Goal: Task Accomplishment & Management: Use online tool/utility

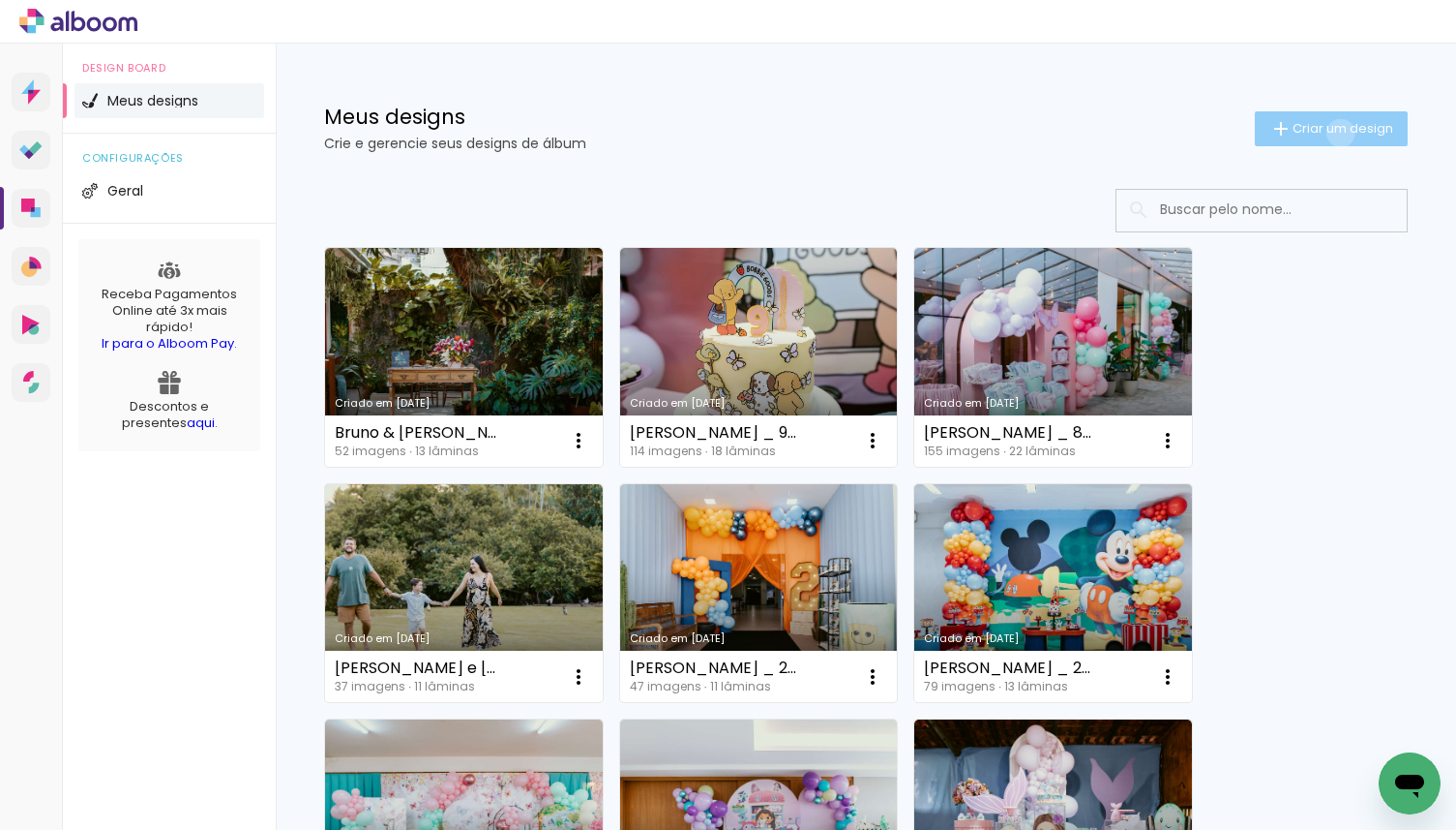
click at [1337, 132] on span "Criar um design" at bounding box center [1342, 127] width 100 height 13
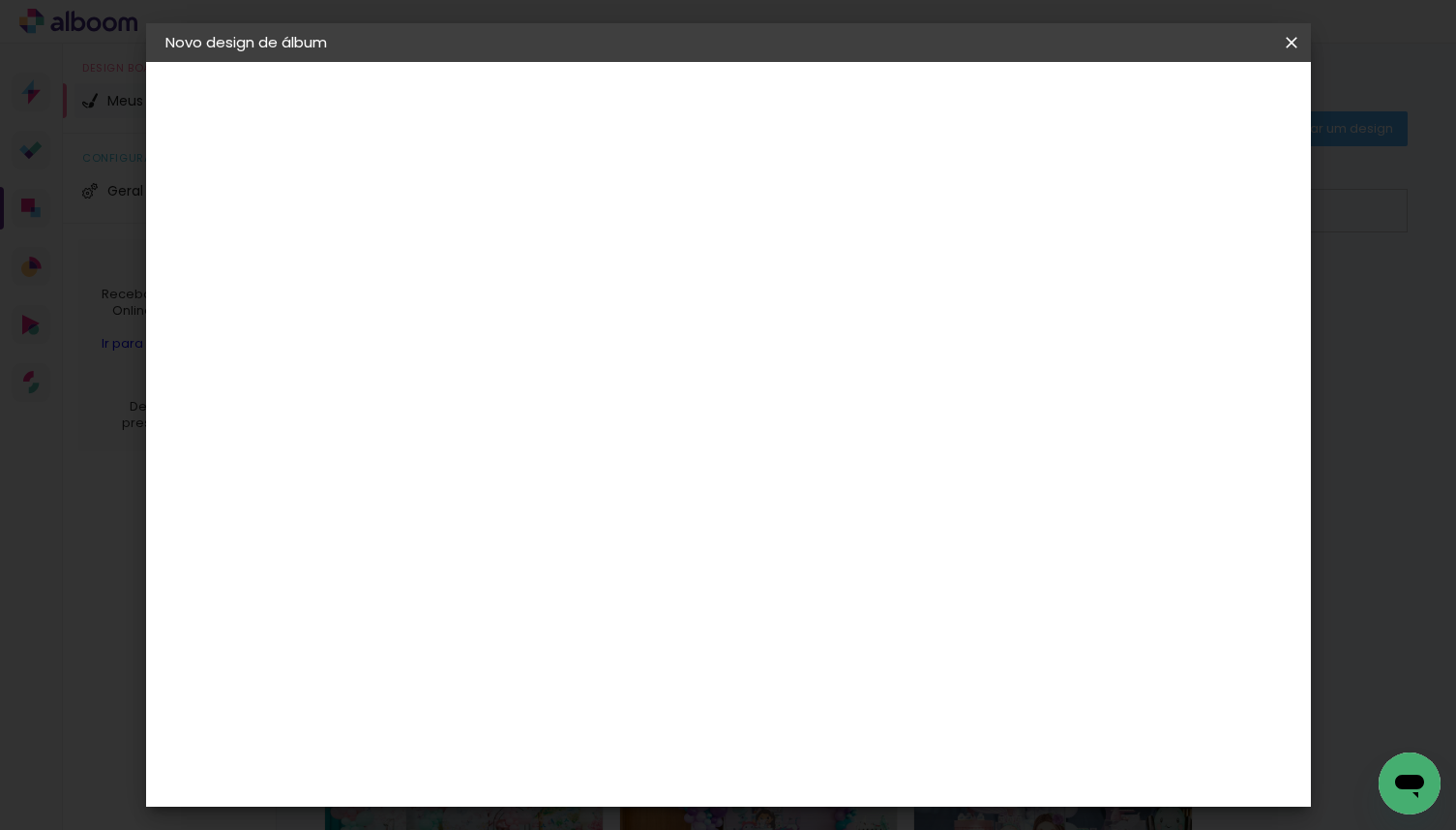
click at [481, 252] on input at bounding box center [481, 260] width 0 height 30
type input "[PERSON_NAME] 6 anos"
type paper-input "[PERSON_NAME] 6 anos"
click at [0, 0] on slot "Avançar" at bounding box center [0, 0] width 0 height 0
click at [572, 371] on input at bounding box center [531, 368] width 195 height 24
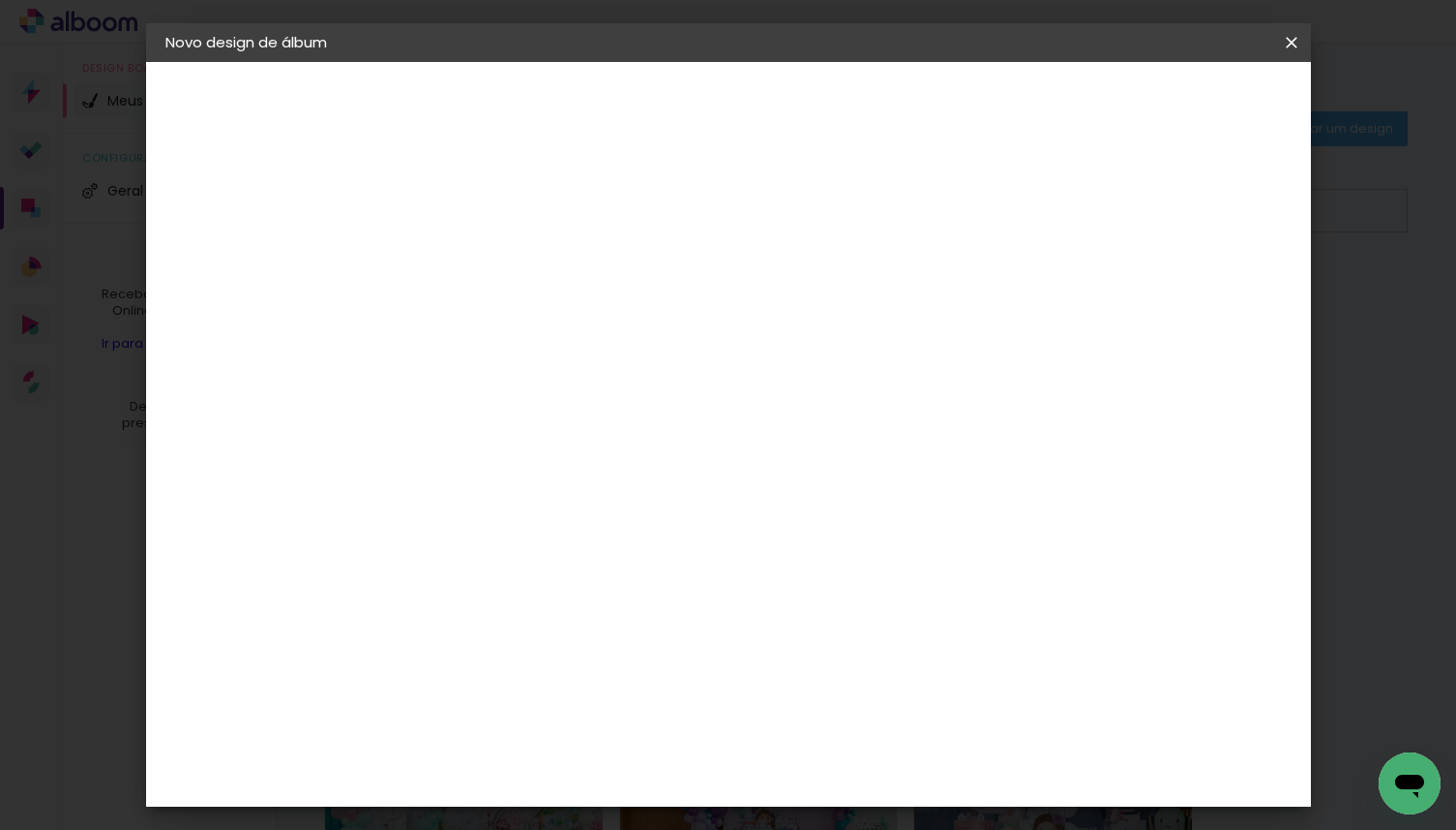
type input "mati"
type paper-input "mati"
click at [586, 436] on div "Matias Encadernações" at bounding box center [528, 442] width 119 height 31
click at [0, 0] on slot "Tamanho Livre" at bounding box center [0, 0] width 0 height 0
click at [793, 116] on paper-button "Avançar" at bounding box center [744, 103] width 94 height 33
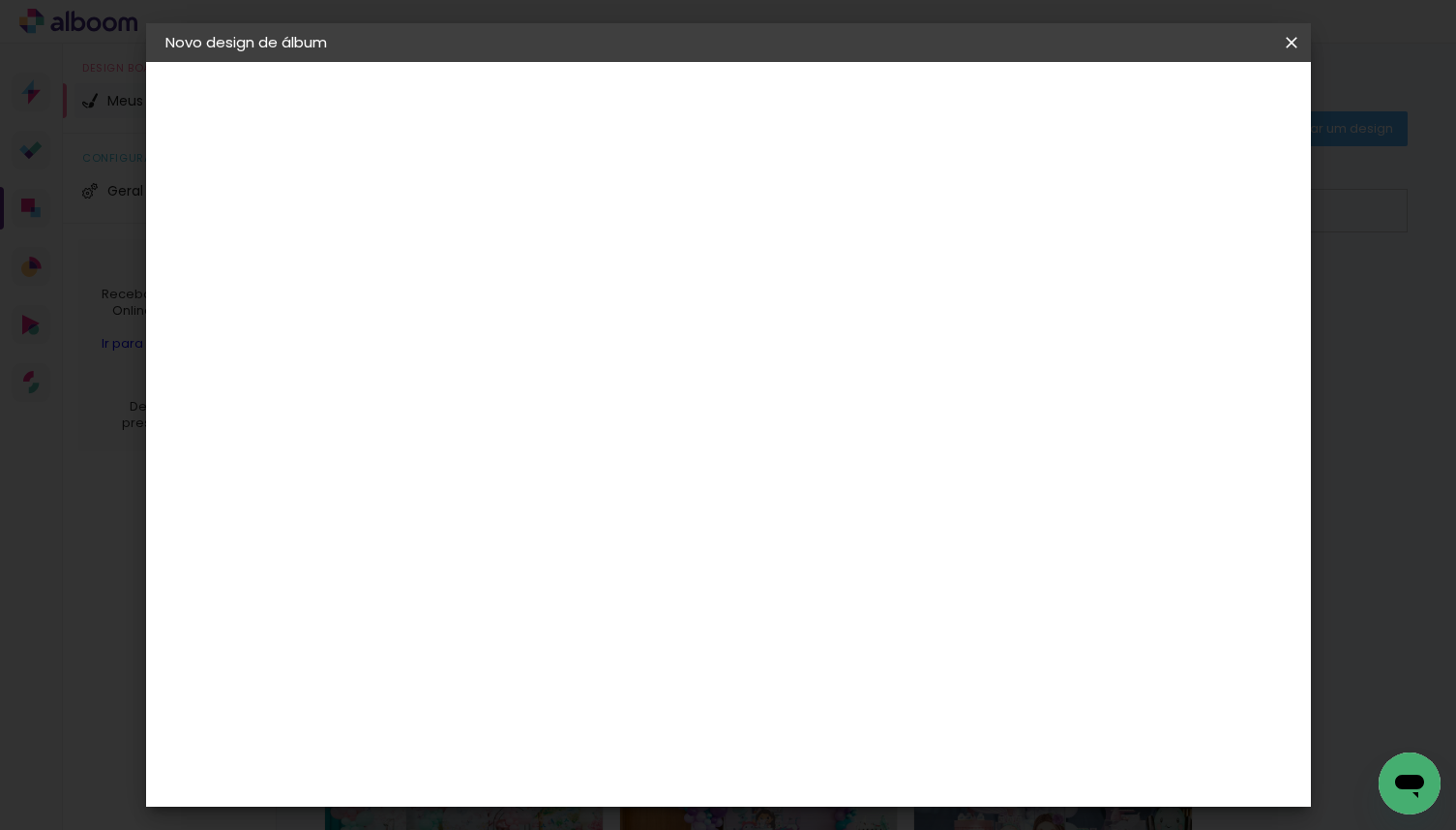
click at [0, 0] on slot "Voltar" at bounding box center [0, 0] width 0 height 0
click at [598, 447] on paper-item "Matias Encadernações" at bounding box center [513, 442] width 171 height 51
click at [598, 416] on paper-item "Matias Encadernações" at bounding box center [513, 442] width 171 height 51
click at [0, 0] on slot "Avançar" at bounding box center [0, 0] width 0 height 0
click at [557, 322] on input "text" at bounding box center [519, 337] width 76 height 30
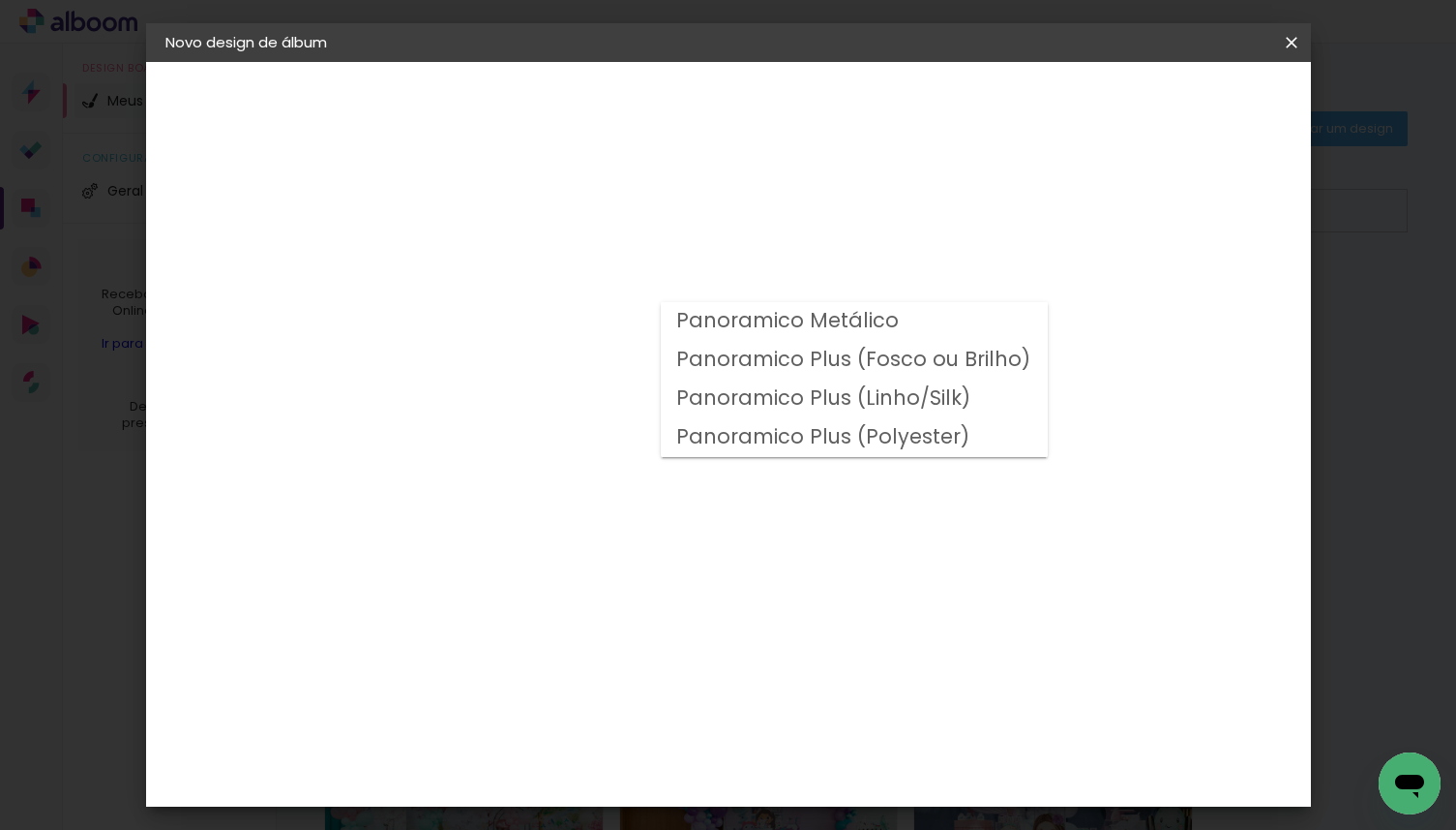
click at [0, 0] on slot "Panoramico Plus (Fosco ou Brilho)" at bounding box center [0, 0] width 0 height 0
type input "Panoramico Plus (Fosco ou Brilho)"
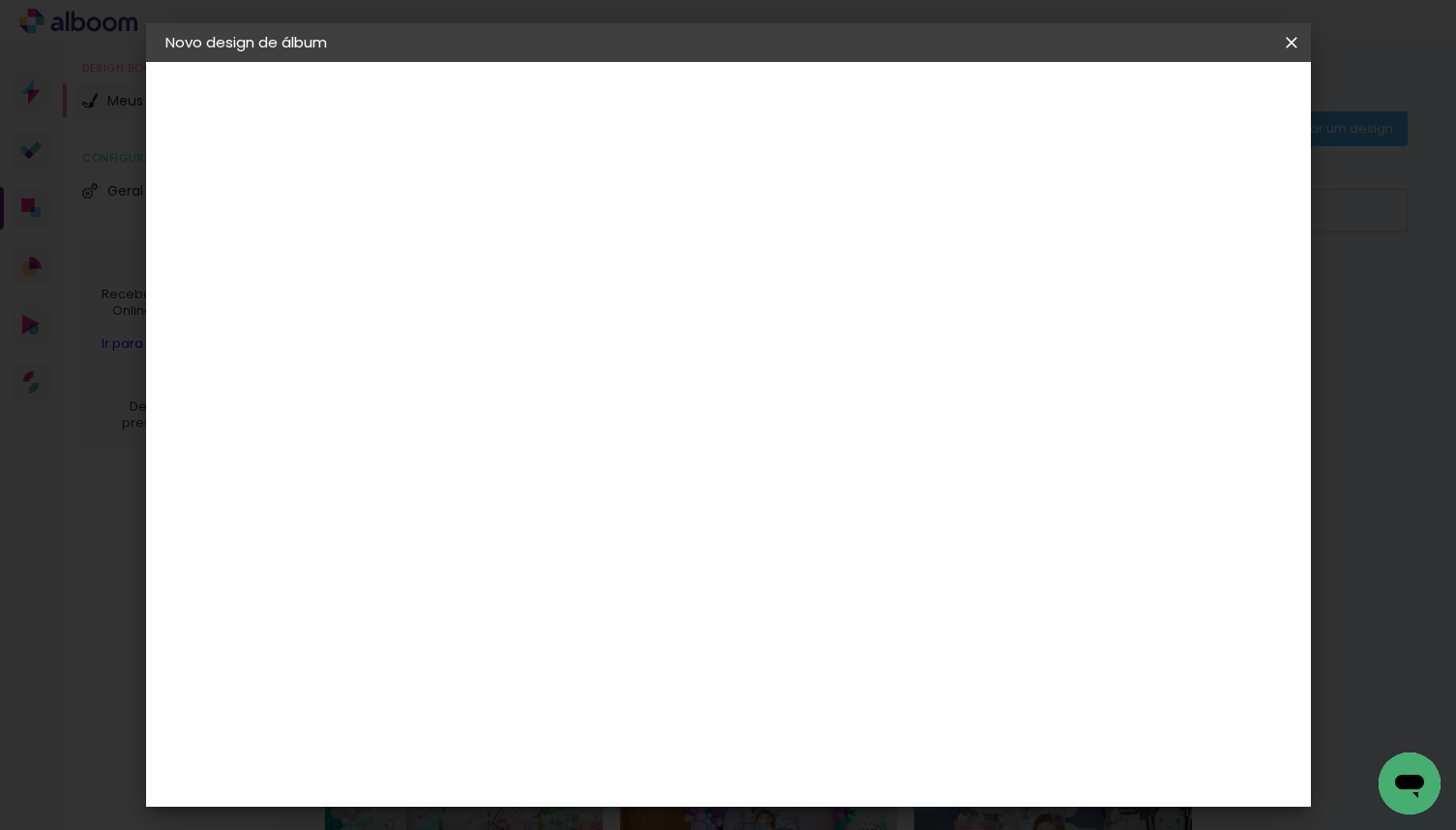
scroll to position [681, 0]
click at [613, 739] on span "25 × 25" at bounding box center [567, 764] width 90 height 52
click at [0, 0] on slot "Avançar" at bounding box center [0, 0] width 0 height 0
click at [0, 0] on slot "Mostrar sangria" at bounding box center [0, 0] width 0 height 0
type paper-checkbox "on"
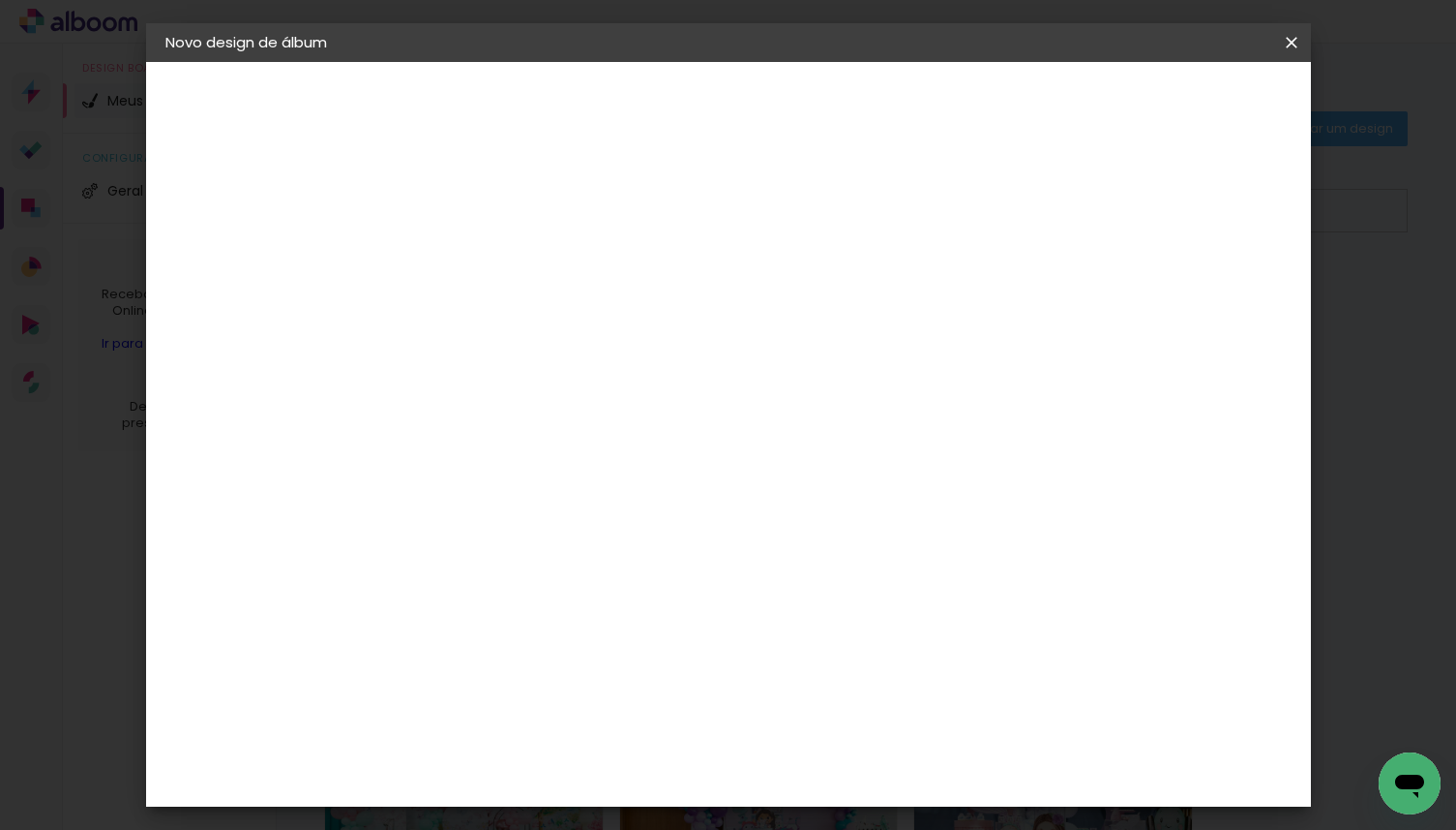
click at [1205, 92] on paper-button "Iniciar design" at bounding box center [1141, 103] width 126 height 33
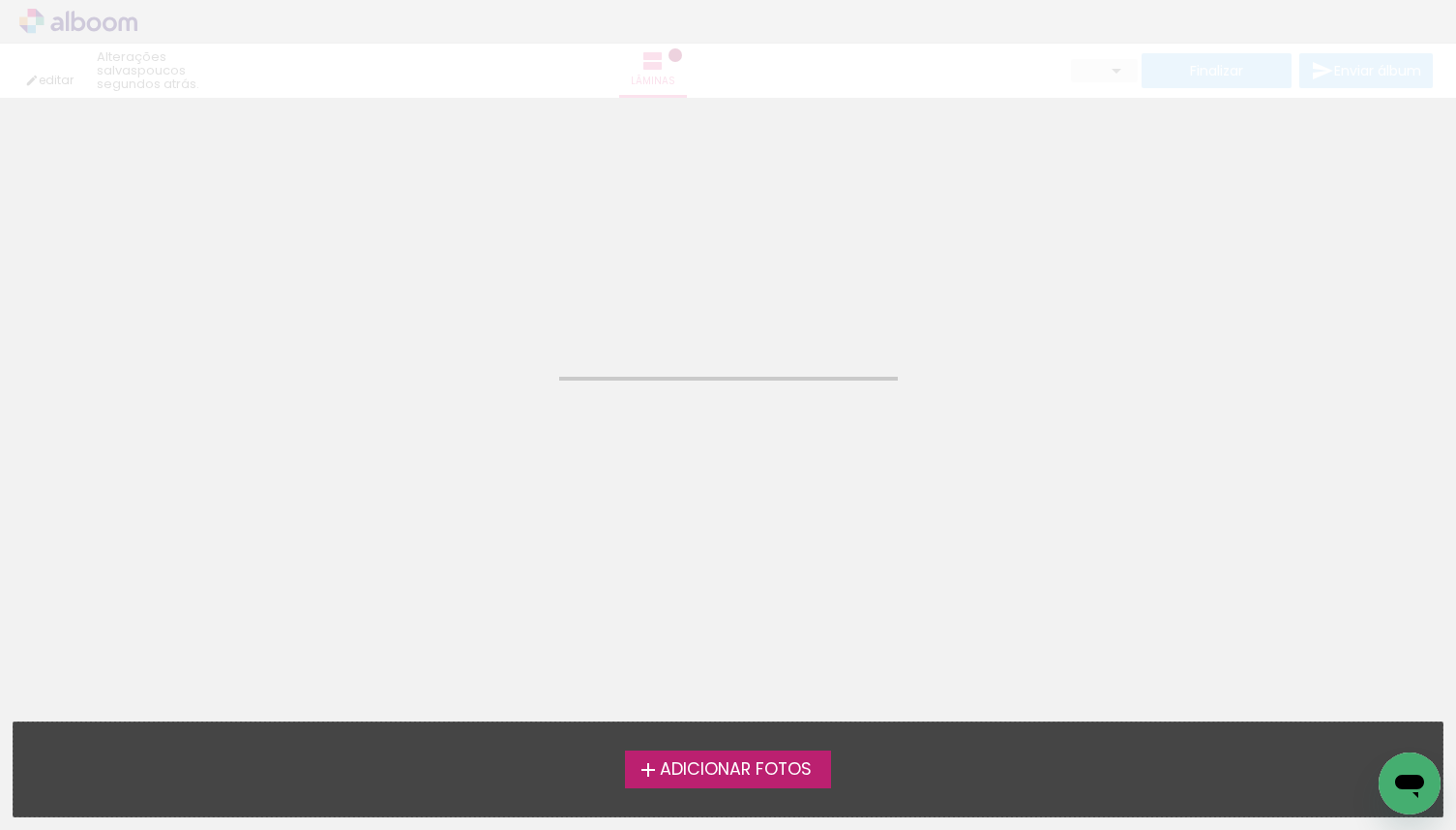
click at [746, 772] on span "Adicionar Fotos" at bounding box center [735, 770] width 152 height 18
click at [0, 0] on input "file" at bounding box center [0, 0] width 0 height 0
